Goal: Information Seeking & Learning: Learn about a topic

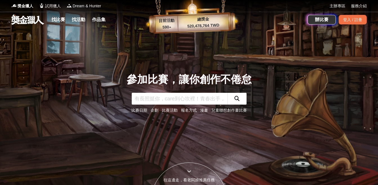
click at [161, 98] on input "text" at bounding box center [180, 99] width 96 height 12
type input "繪畫"
click button "submit" at bounding box center [237, 99] width 19 height 12
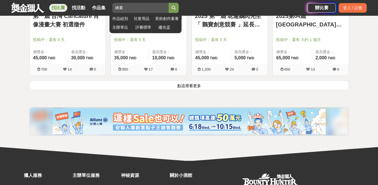
scroll to position [761, 0]
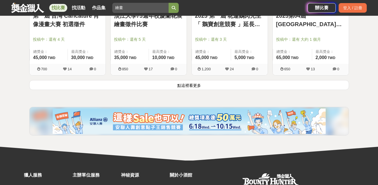
click at [190, 87] on button "點這裡看更多" at bounding box center [189, 85] width 320 height 10
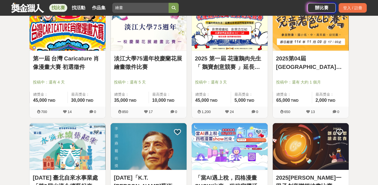
scroll to position [705, 0]
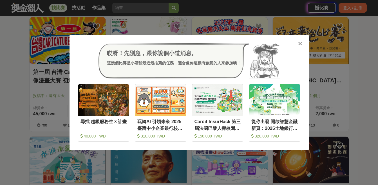
click at [302, 41] on div at bounding box center [301, 44] width 6 height 6
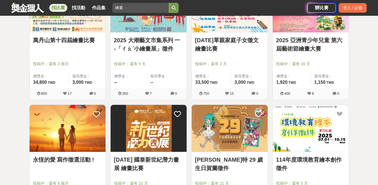
scroll to position [1325, 0]
